Goal: Obtain resource: Obtain resource

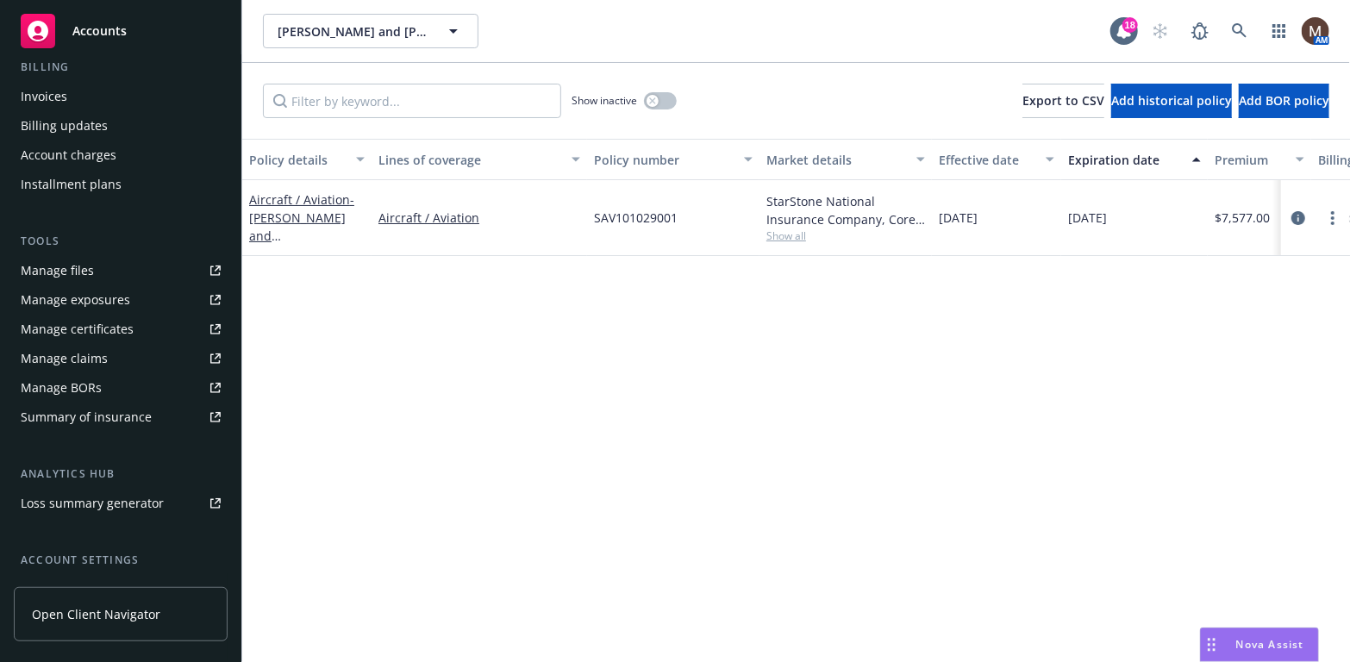
scroll to position [345, 0]
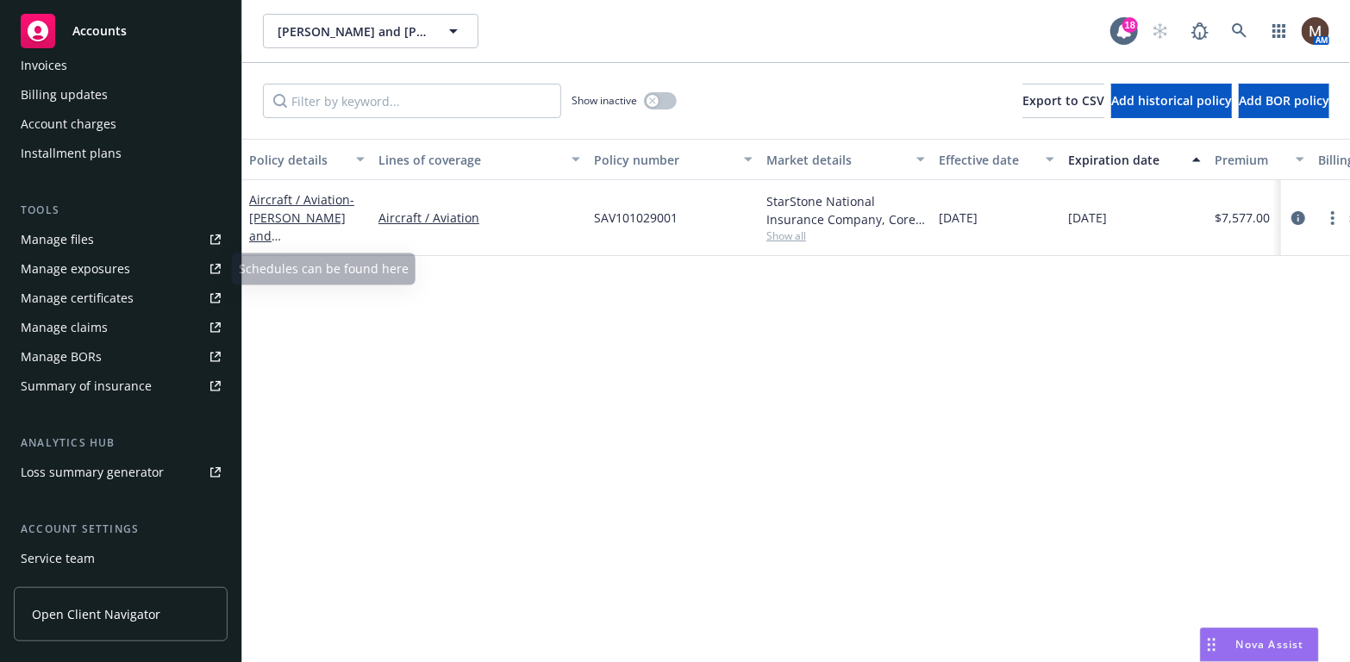
click at [82, 232] on div "Manage files" at bounding box center [57, 240] width 73 height 28
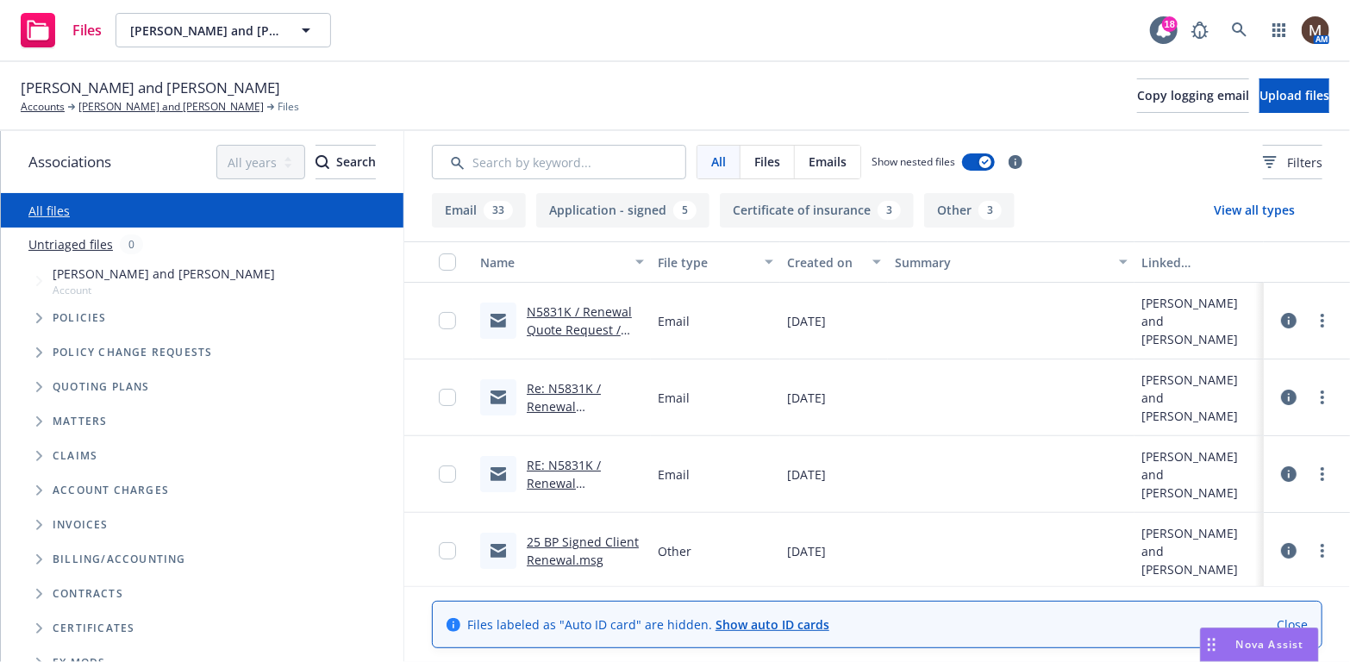
click at [597, 308] on link "N5831K / Renewal Quote Request / Scott M Wright and Mark A Wright" at bounding box center [579, 347] width 105 height 89
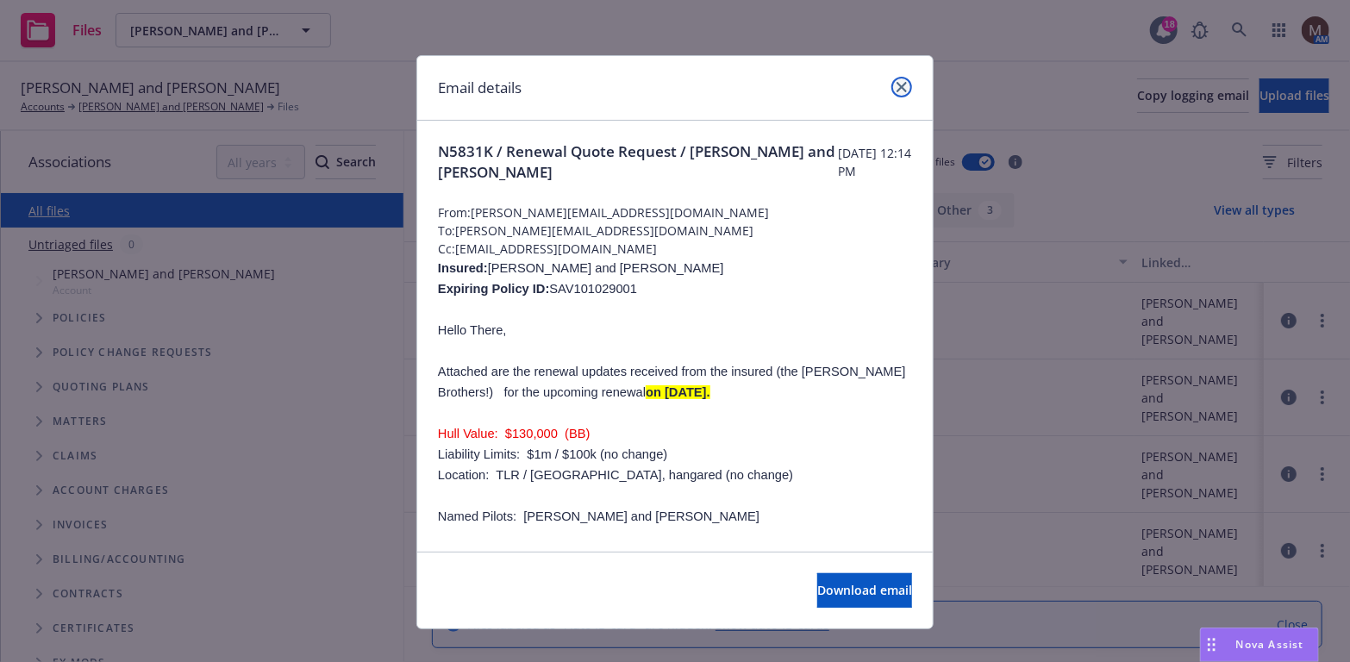
click at [896, 84] on icon "close" at bounding box center [901, 87] width 10 height 10
